Goal: Task Accomplishment & Management: Manage account settings

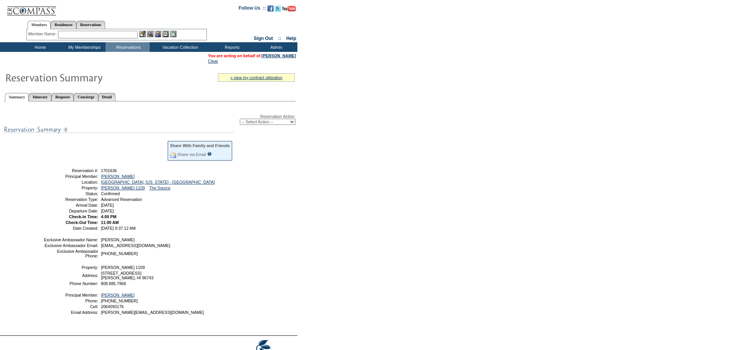
click at [292, 122] on select "-- Select Action -- Modify Reservation Dates Modify Reservation Cost Modify Occ…" at bounding box center [268, 122] width 56 height 6
select select "ChangeDates"
click at [240, 120] on select "-- Select Action -- Modify Reservation Dates Modify Reservation Cost Modify Occ…" at bounding box center [268, 122] width 56 height 6
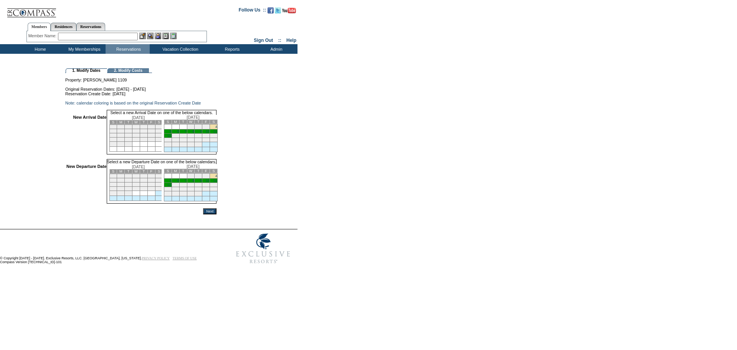
click at [217, 129] on link "4" at bounding box center [216, 127] width 2 height 4
